Goal: Task Accomplishment & Management: Use online tool/utility

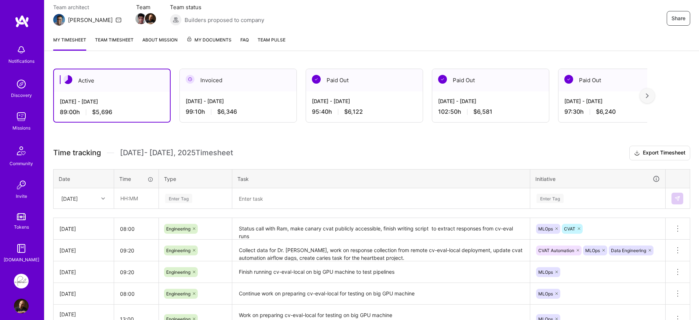
scroll to position [79, 0]
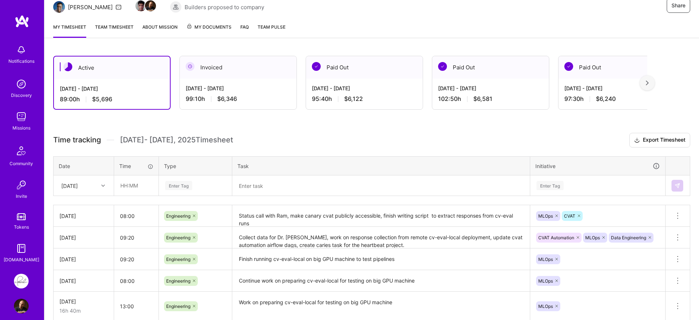
click at [105, 193] on div "[DATE]" at bounding box center [83, 185] width 59 height 19
click at [83, 301] on div "[DATE]" at bounding box center [83, 300] width 59 height 14
click at [144, 186] on input "text" at bounding box center [136, 185] width 44 height 19
type input "08:00"
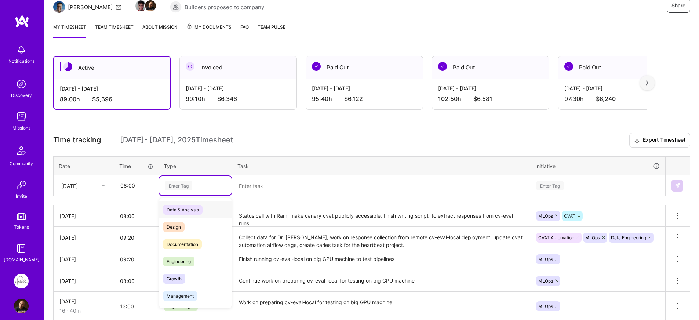
click at [202, 189] on div "Enter Tag" at bounding box center [195, 185] width 62 height 9
click at [193, 259] on span "Engineering" at bounding box center [179, 261] width 32 height 10
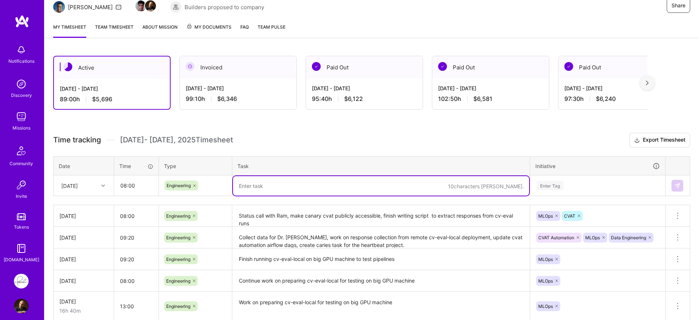
click at [257, 184] on textarea at bounding box center [381, 185] width 296 height 19
type textarea "Work on onnx converted model integration, collect data"
click at [602, 185] on div "Enter Tag" at bounding box center [597, 185] width 134 height 19
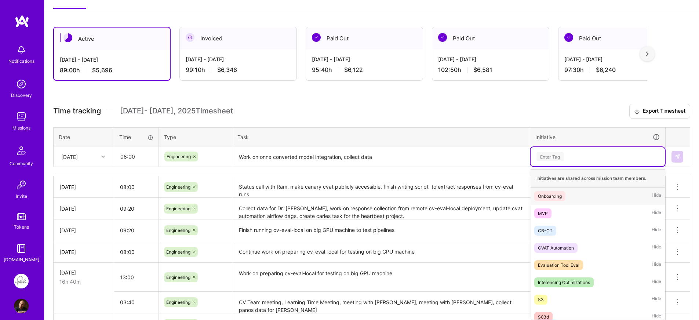
scroll to position [111, 0]
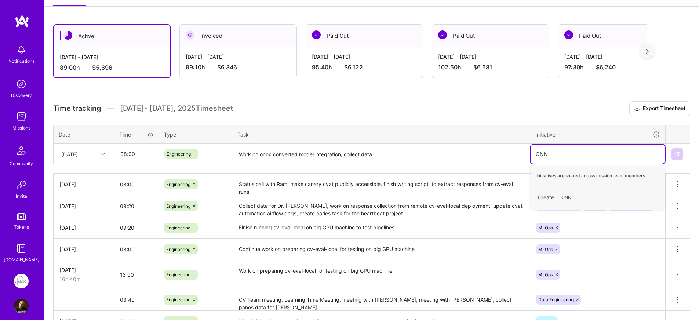
type input "ONNX"
click at [576, 197] on span "ONNX" at bounding box center [567, 197] width 20 height 10
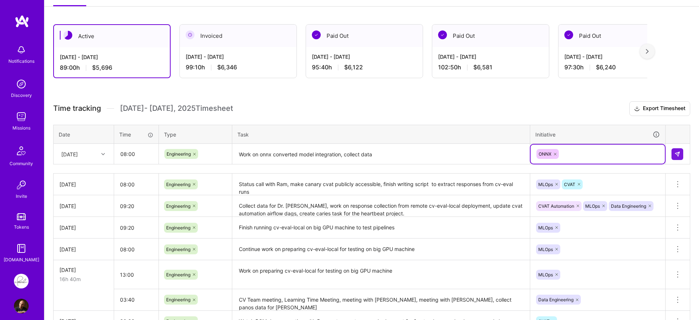
click at [419, 152] on textarea "Work on onnx converted model integration, collect data" at bounding box center [381, 153] width 296 height 19
drag, startPoint x: 543, startPoint y: 154, endPoint x: 505, endPoint y: 157, distance: 38.6
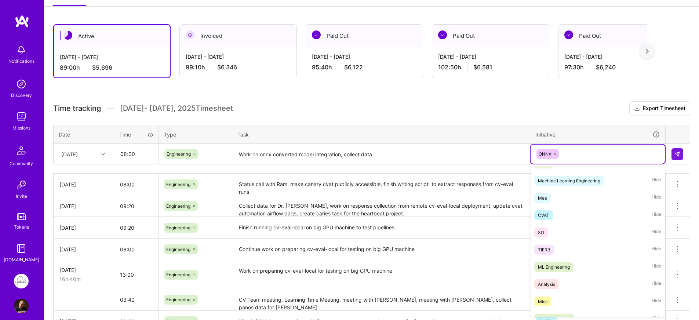
scroll to position [264, 0]
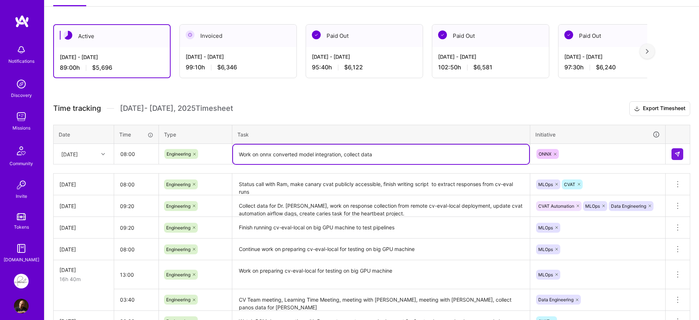
click at [377, 155] on textarea "Work on onnx converted model integration, collect data" at bounding box center [381, 153] width 296 height 19
type textarea "Work on onnx converted model integration, collect enriched panos data for [PERS…"
click at [593, 158] on div "ONNX" at bounding box center [597, 153] width 124 height 11
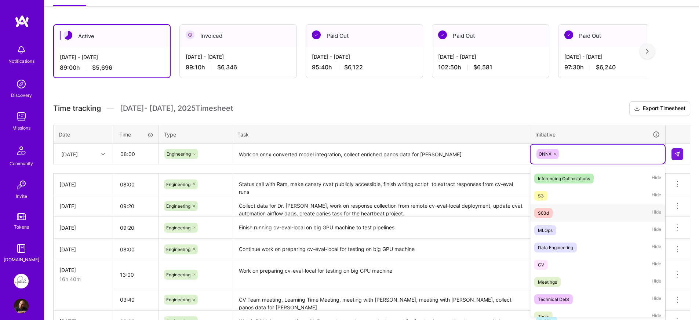
scroll to position [129, 0]
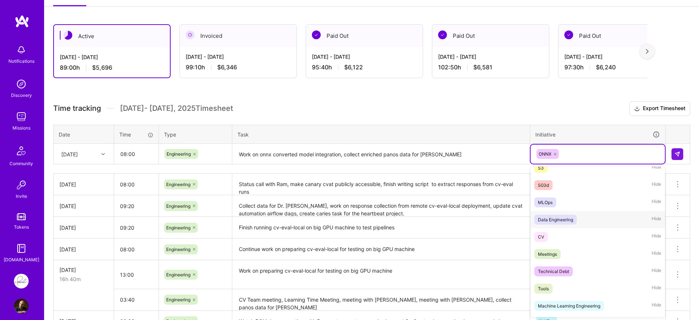
click at [589, 219] on div "Data Engineering Hide" at bounding box center [597, 219] width 134 height 17
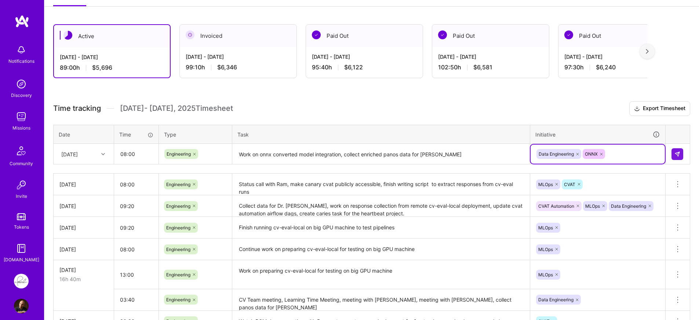
click at [411, 120] on div "Time tracking [DATE] - [DATE] Timesheet Export Timesheet Date Time Type Task In…" at bounding box center [371, 259] width 637 height 316
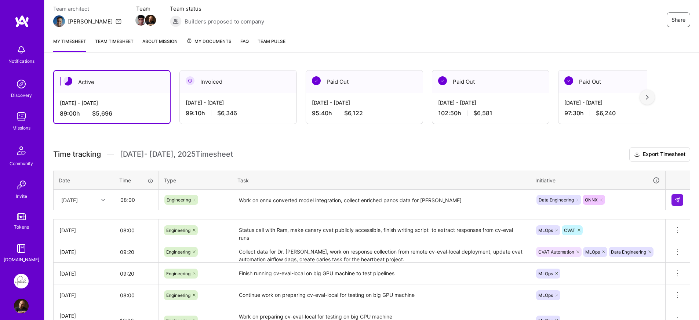
scroll to position [94, 0]
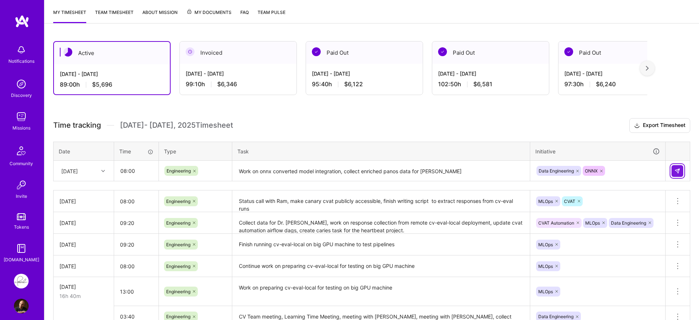
click at [678, 174] on button at bounding box center [677, 171] width 12 height 12
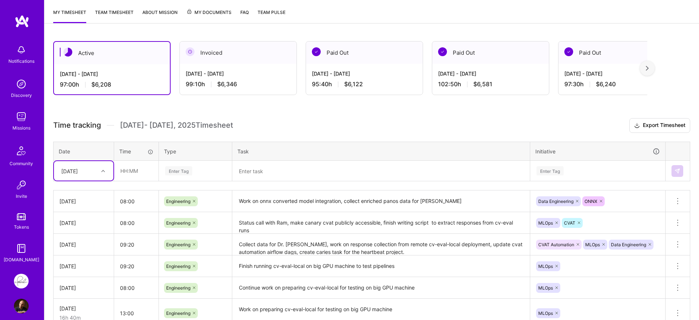
click at [412, 127] on h3 "Time tracking [DATE] - [DATE] Timesheet Export Timesheet" at bounding box center [371, 125] width 637 height 15
click at [639, 128] on button "Export Timesheet" at bounding box center [659, 125] width 61 height 15
click at [300, 133] on div "Time tracking [DATE] - [DATE] Timesheet Export Timesheet Date Time Type Task In…" at bounding box center [371, 286] width 637 height 337
